Goal: Task Accomplishment & Management: Manage account settings

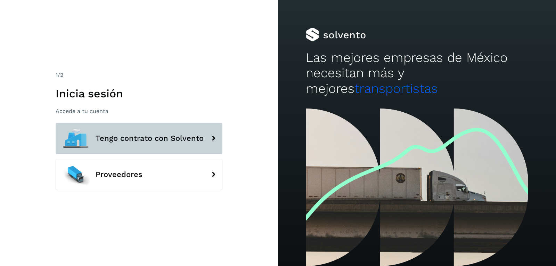
click at [138, 149] on button "Tengo contrato con Solvento" at bounding box center [139, 138] width 167 height 31
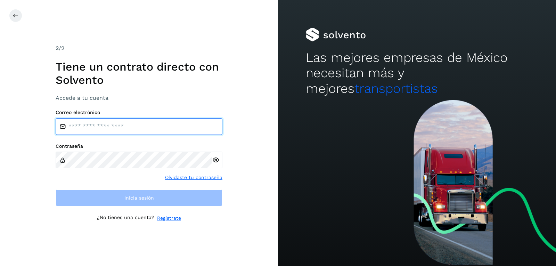
type input "**********"
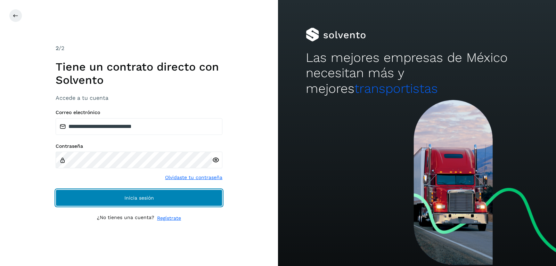
click at [134, 198] on span "Inicia sesión" at bounding box center [139, 197] width 30 height 5
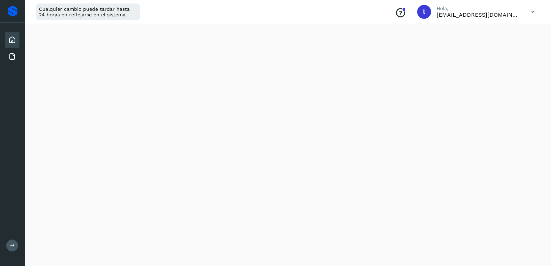
scroll to position [104, 0]
